Goal: Find specific page/section: Find specific page/section

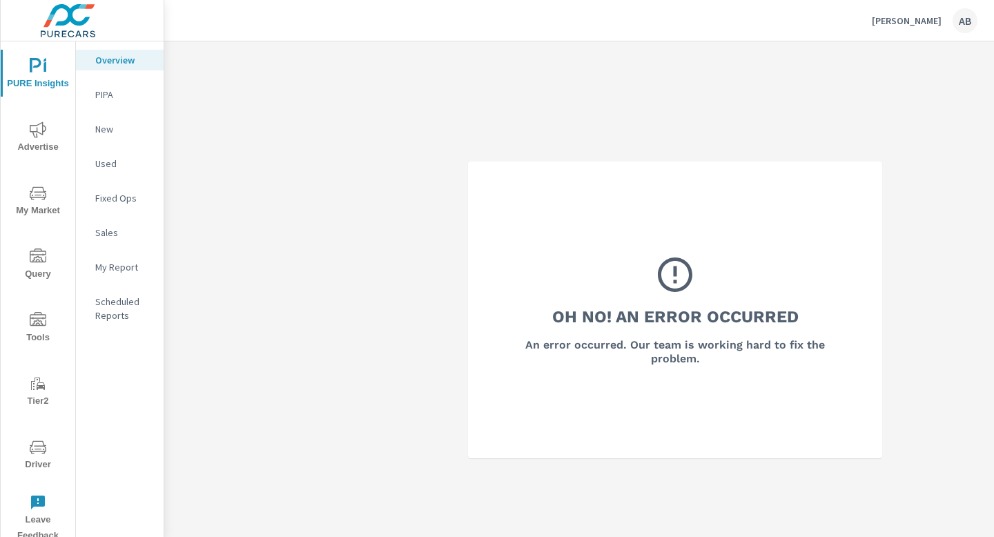
click at [37, 454] on icon "nav menu" at bounding box center [38, 447] width 17 height 17
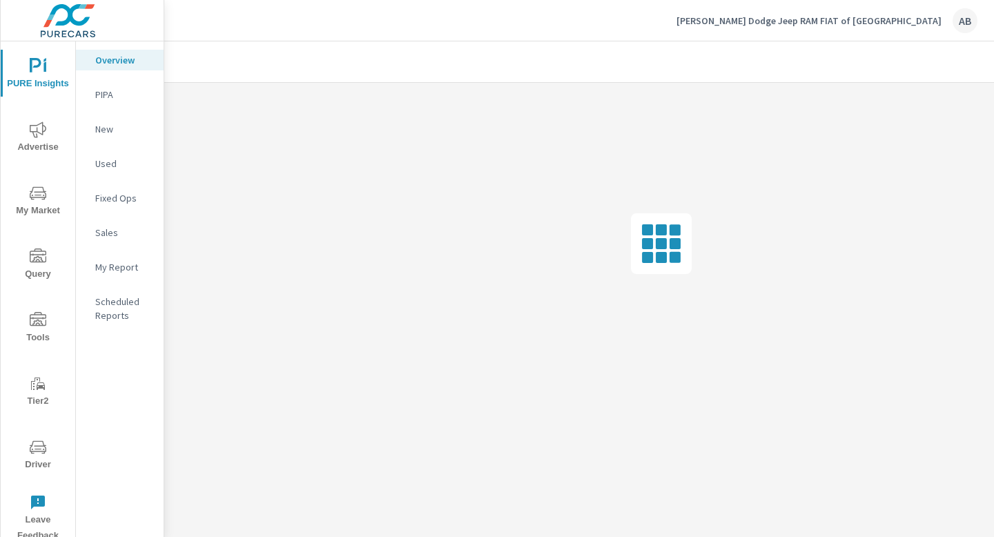
click at [39, 454] on icon "nav menu" at bounding box center [38, 447] width 17 height 17
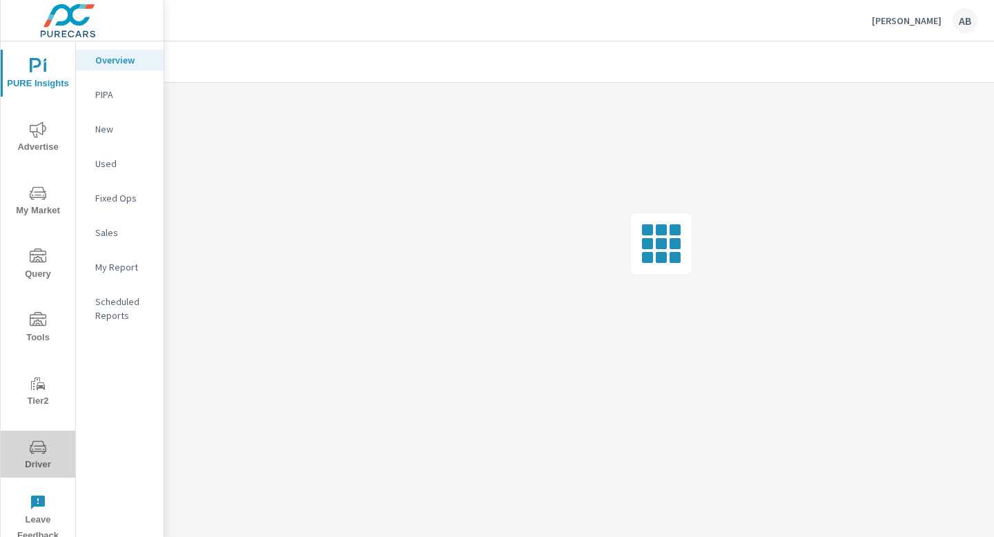
click at [43, 457] on span "Driver" at bounding box center [38, 456] width 66 height 34
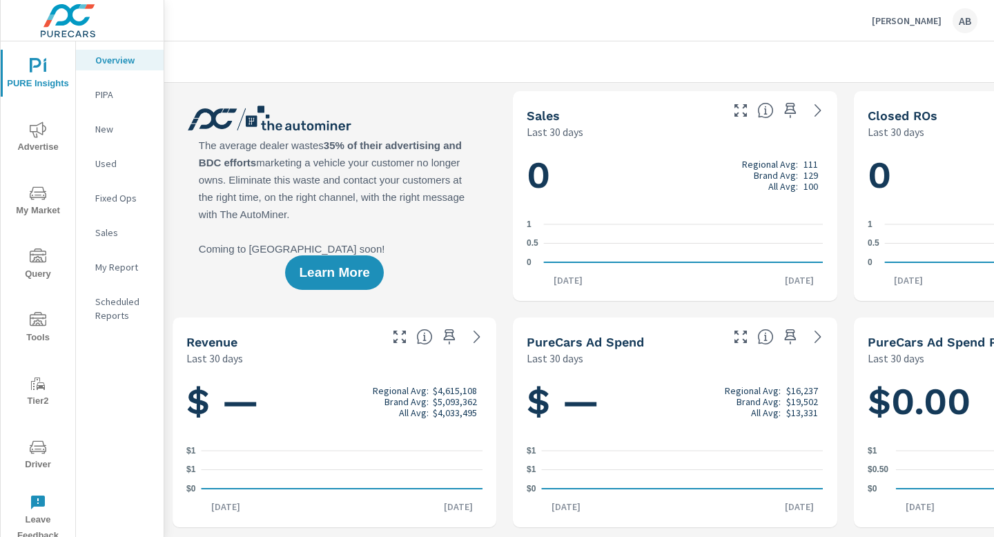
click at [36, 463] on span "Driver" at bounding box center [38, 456] width 66 height 34
